Goal: Information Seeking & Learning: Learn about a topic

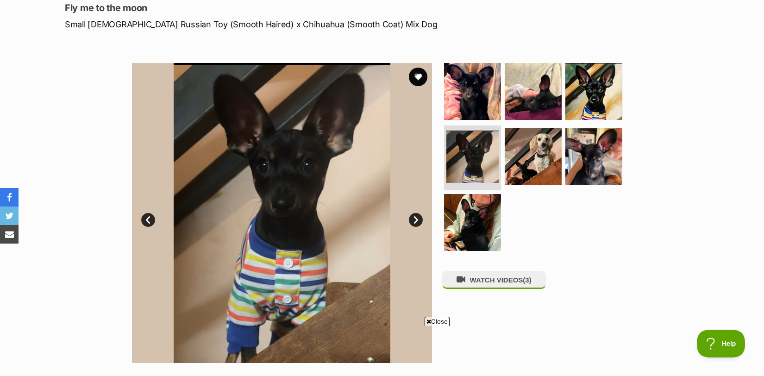
click at [617, 273] on div "WATCH VIDEOS (3)" at bounding box center [537, 213] width 190 height 300
click at [416, 221] on link "Next" at bounding box center [416, 220] width 14 height 14
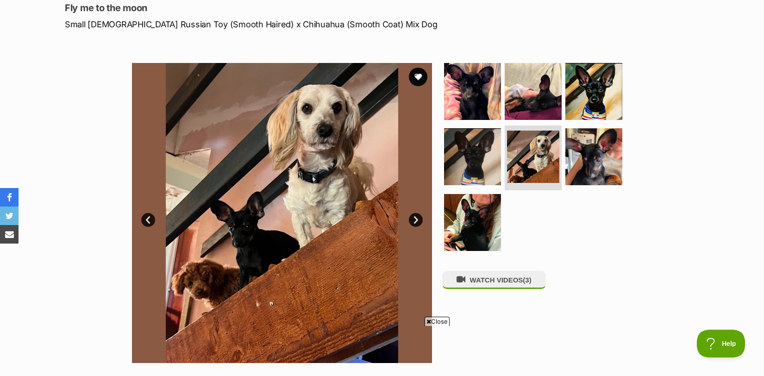
click at [415, 221] on link "Next" at bounding box center [416, 220] width 14 height 14
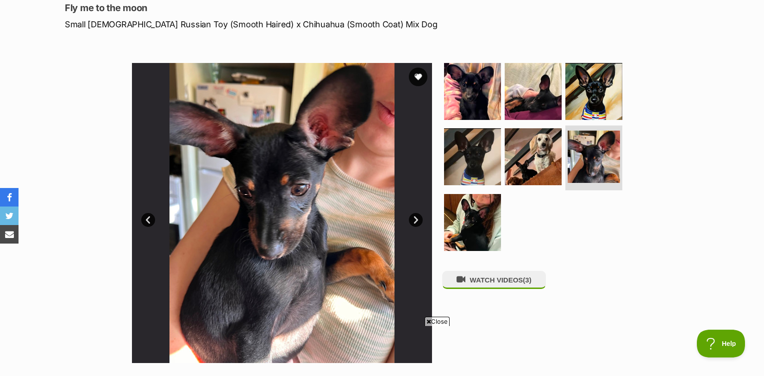
click at [415, 221] on link "Next" at bounding box center [416, 220] width 14 height 14
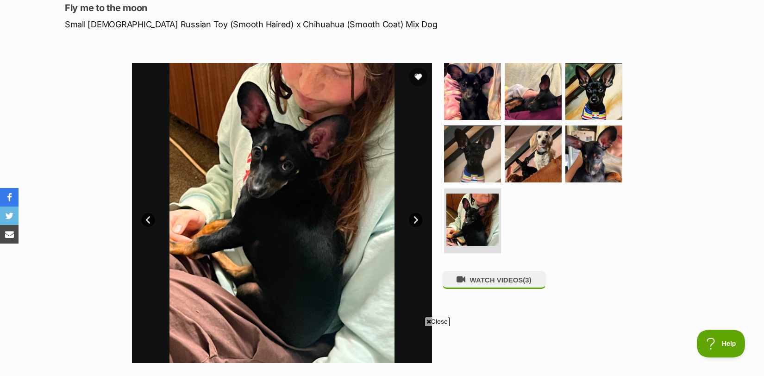
click at [415, 221] on link "Next" at bounding box center [416, 220] width 14 height 14
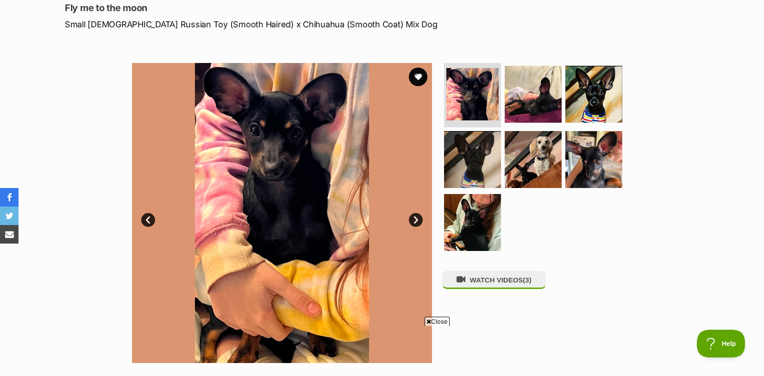
click at [415, 221] on link "Next" at bounding box center [416, 220] width 14 height 14
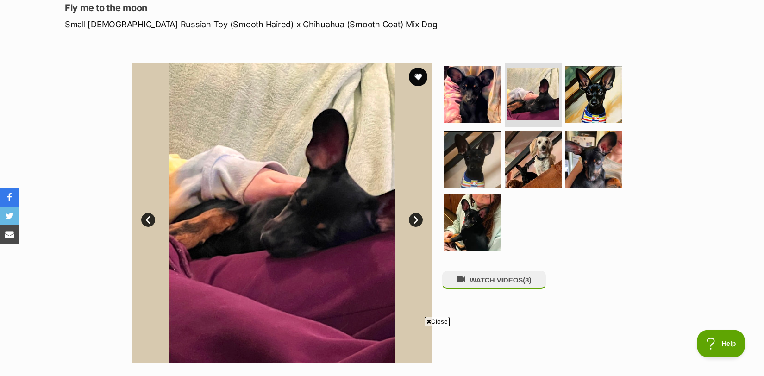
click at [431, 322] on span "Close" at bounding box center [436, 321] width 25 height 9
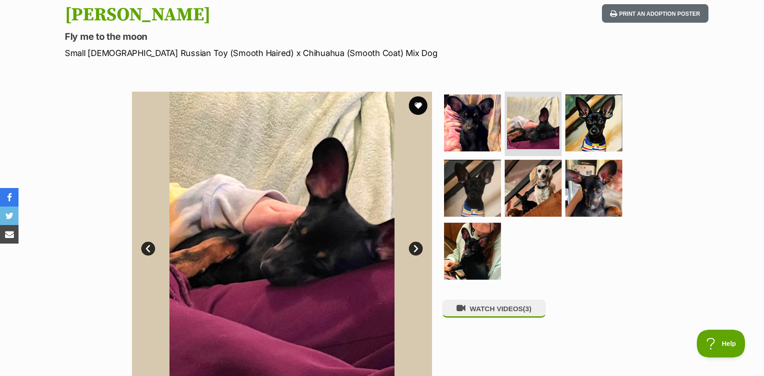
scroll to position [94, 0]
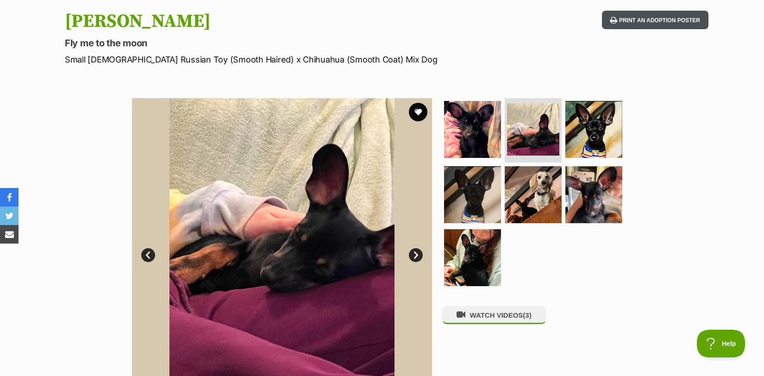
click at [642, 18] on button "Print an adoption poster" at bounding box center [655, 20] width 106 height 19
click at [415, 254] on link "Next" at bounding box center [416, 255] width 14 height 14
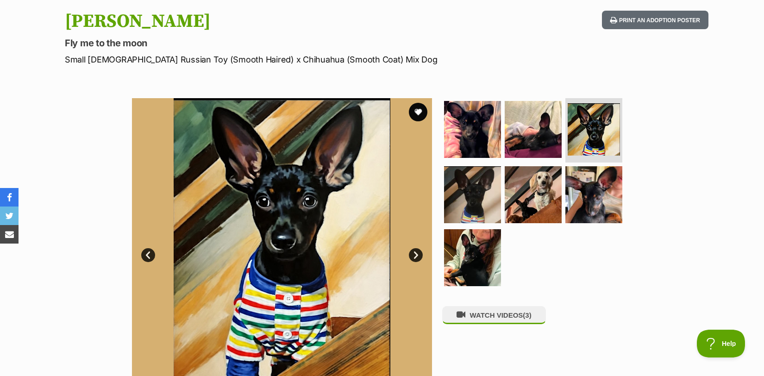
click at [418, 249] on link "Next" at bounding box center [416, 255] width 14 height 14
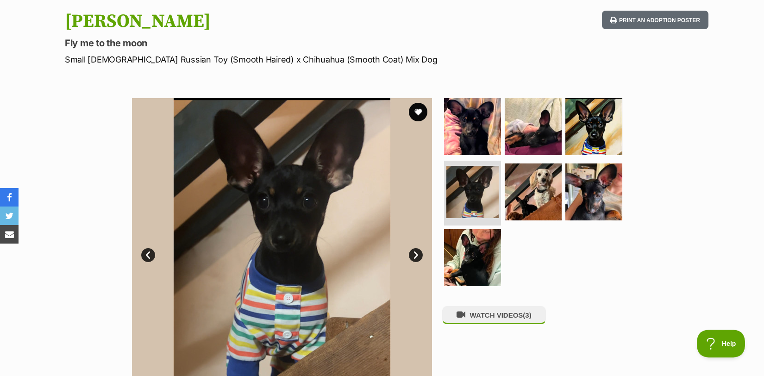
click at [414, 253] on link "Next" at bounding box center [416, 255] width 14 height 14
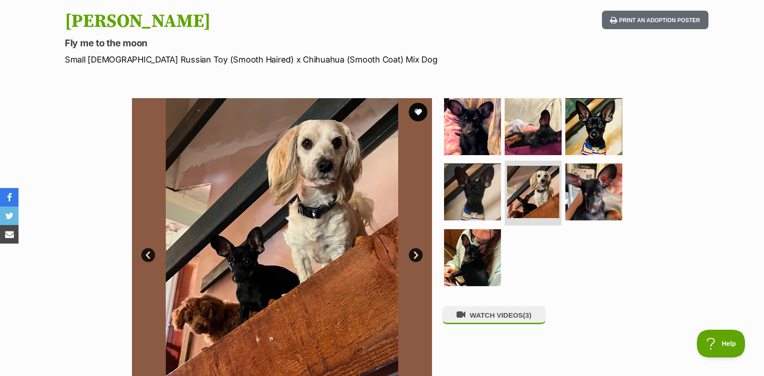
click at [414, 253] on link "Next" at bounding box center [416, 255] width 14 height 14
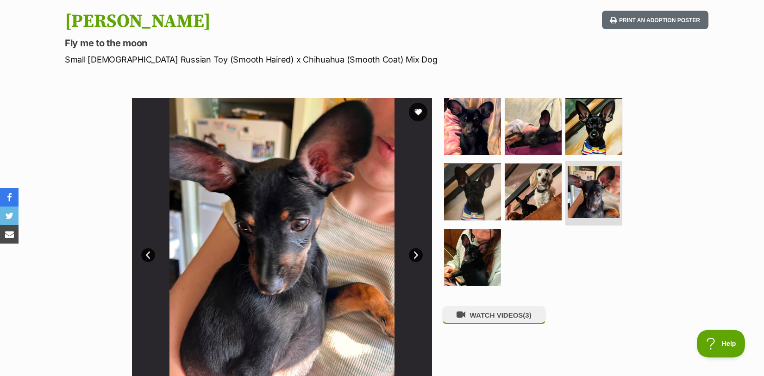
click at [414, 253] on link "Next" at bounding box center [416, 255] width 14 height 14
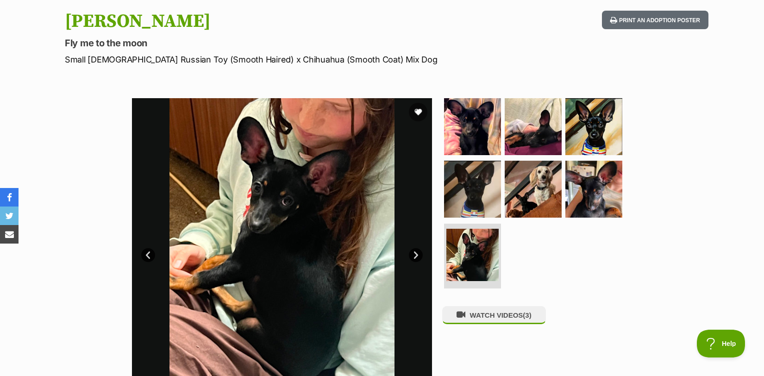
click at [413, 255] on link "Next" at bounding box center [416, 255] width 14 height 14
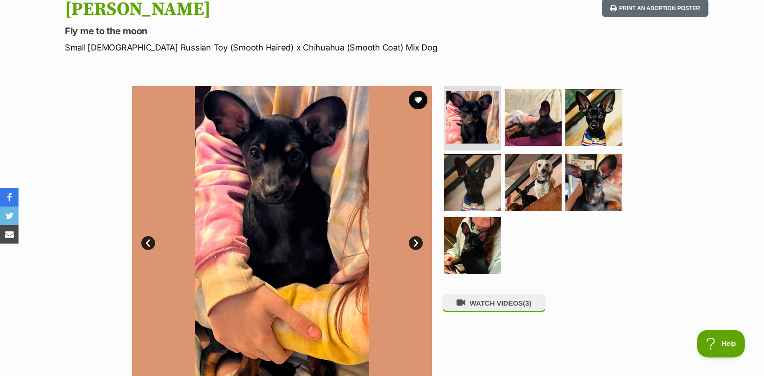
scroll to position [106, 0]
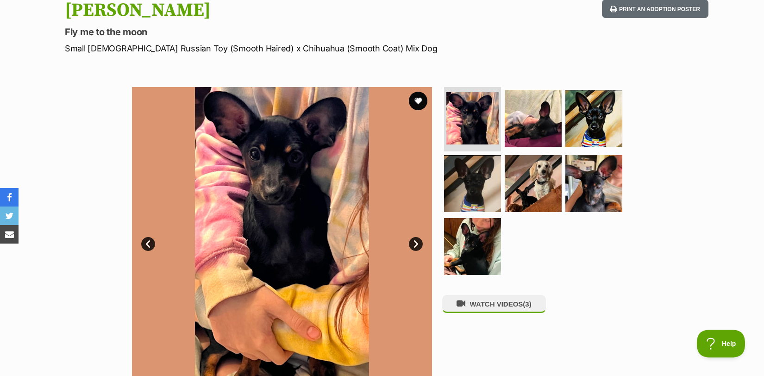
click at [413, 242] on link "Next" at bounding box center [416, 244] width 14 height 14
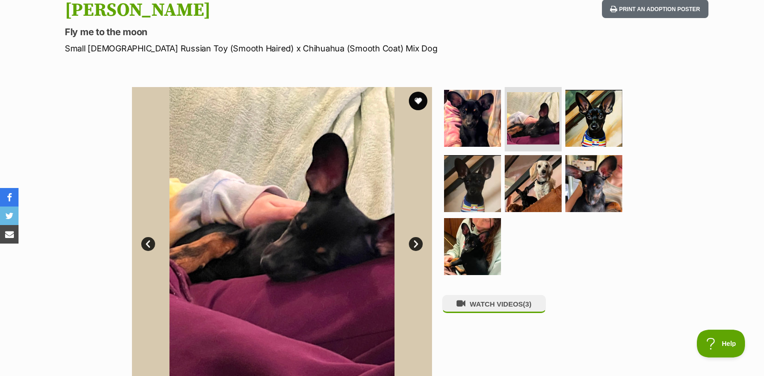
click at [414, 242] on link "Next" at bounding box center [416, 244] width 14 height 14
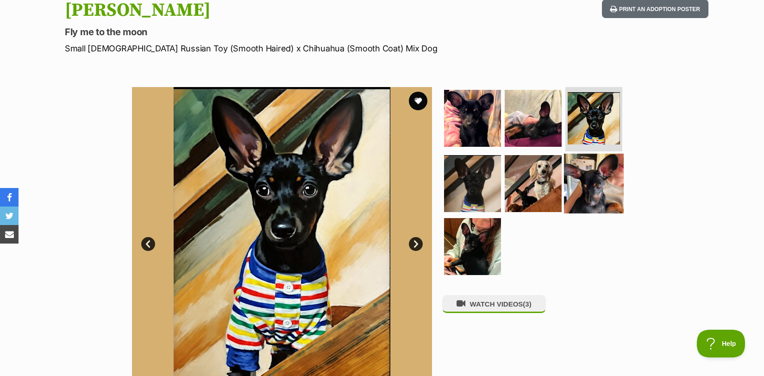
click at [593, 185] on img at bounding box center [594, 184] width 60 height 60
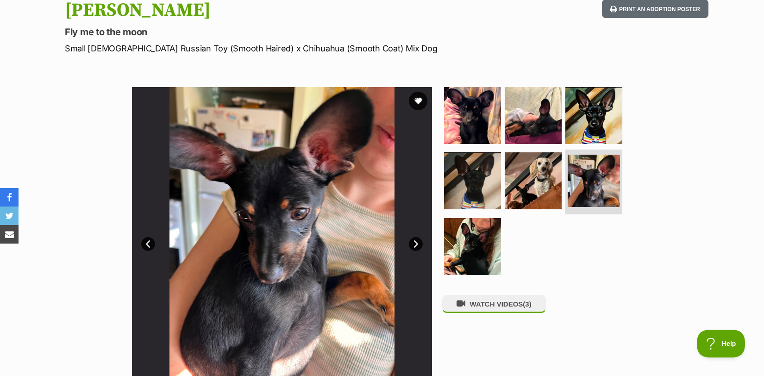
click at [414, 243] on link "Next" at bounding box center [416, 244] width 14 height 14
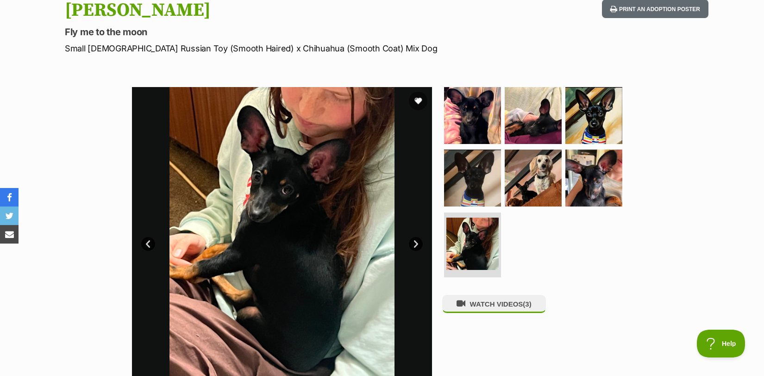
click at [414, 243] on link "Next" at bounding box center [416, 244] width 14 height 14
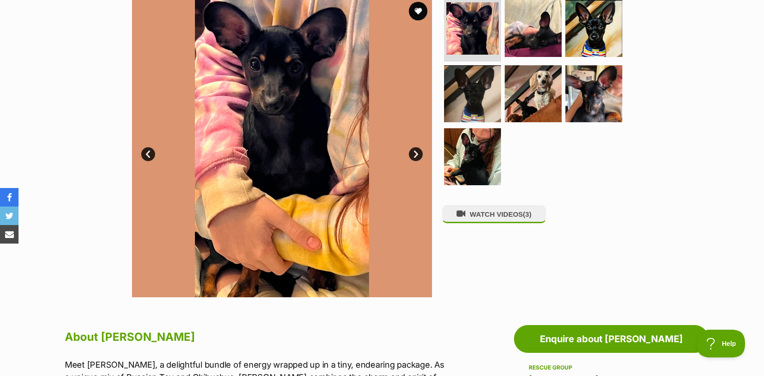
scroll to position [179, 0]
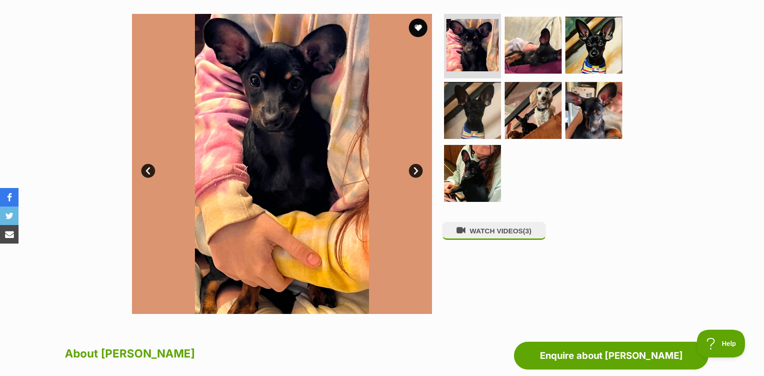
click at [734, 53] on div "Available 1 of 7 images 1 of 7 images 1 of 7 images 1 of 7 images 1 of 7 images…" at bounding box center [382, 157] width 764 height 314
click at [415, 171] on link "Next" at bounding box center [416, 171] width 14 height 14
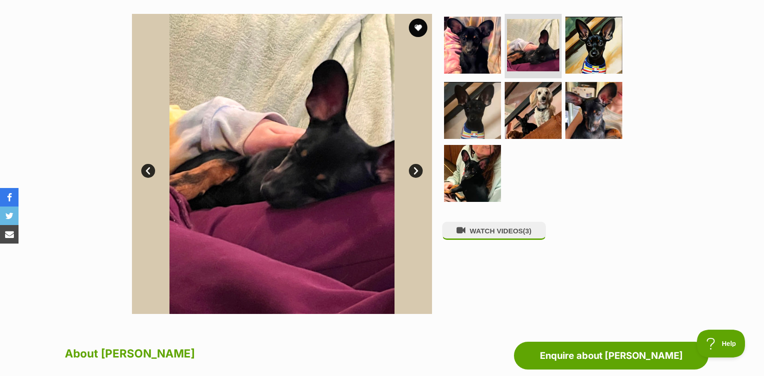
click at [415, 171] on link "Next" at bounding box center [416, 171] width 14 height 14
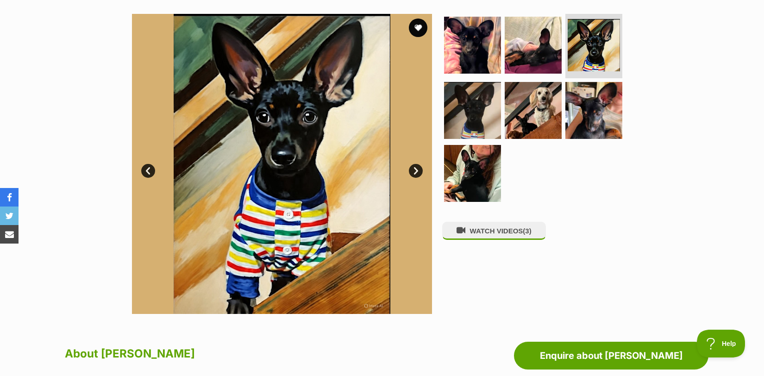
click at [415, 171] on link "Next" at bounding box center [416, 171] width 14 height 14
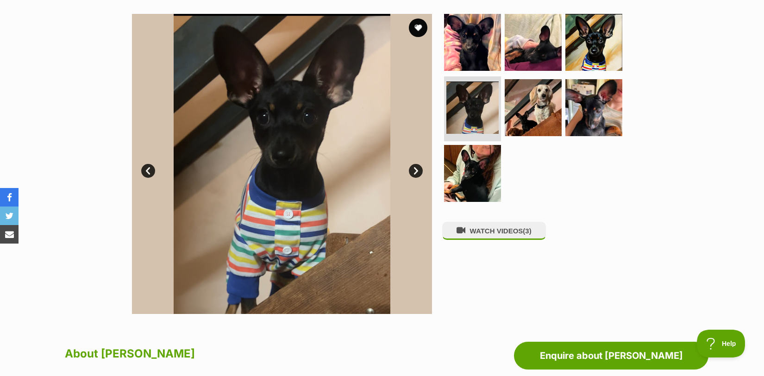
click at [636, 206] on section "Available 4 of 7 images 4 of 7 images 4 of 7 images 4 of 7 images 4 of 7 images…" at bounding box center [382, 157] width 528 height 314
click at [413, 169] on link "Next" at bounding box center [416, 171] width 14 height 14
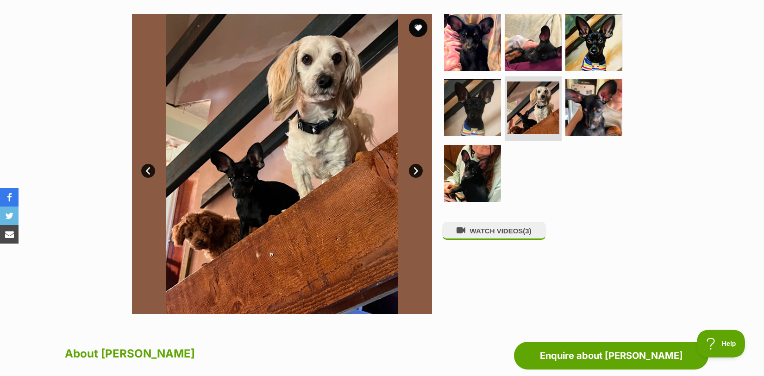
click at [413, 169] on link "Next" at bounding box center [416, 171] width 14 height 14
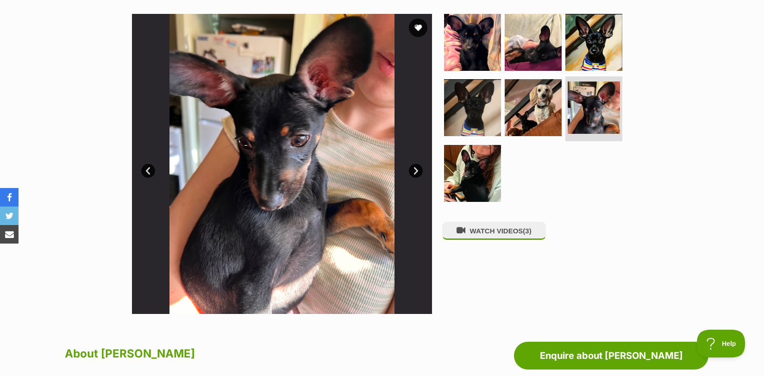
click at [413, 169] on link "Next" at bounding box center [416, 171] width 14 height 14
